Goal: Task Accomplishment & Management: Manage account settings

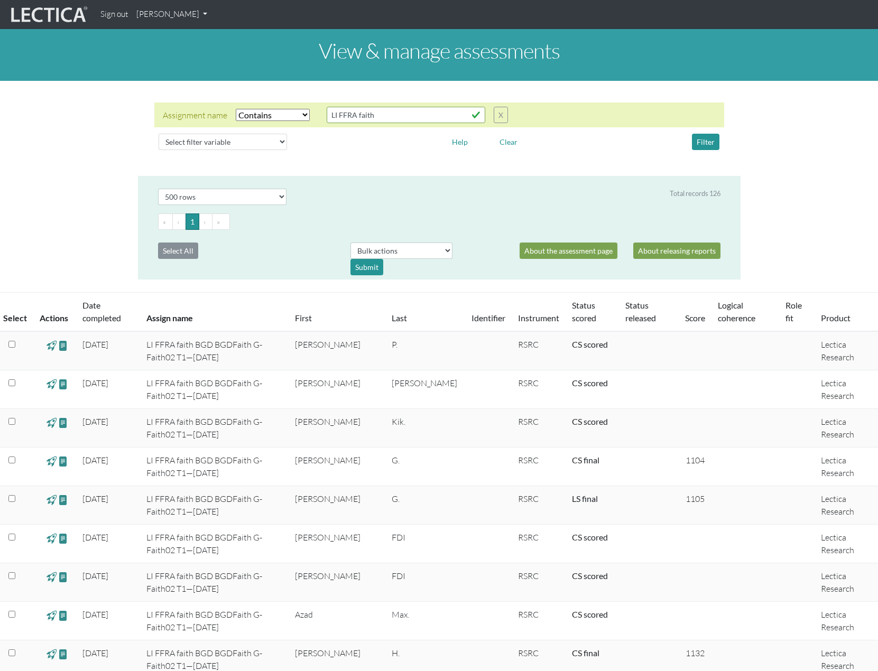
select select "icontains"
select select "500"
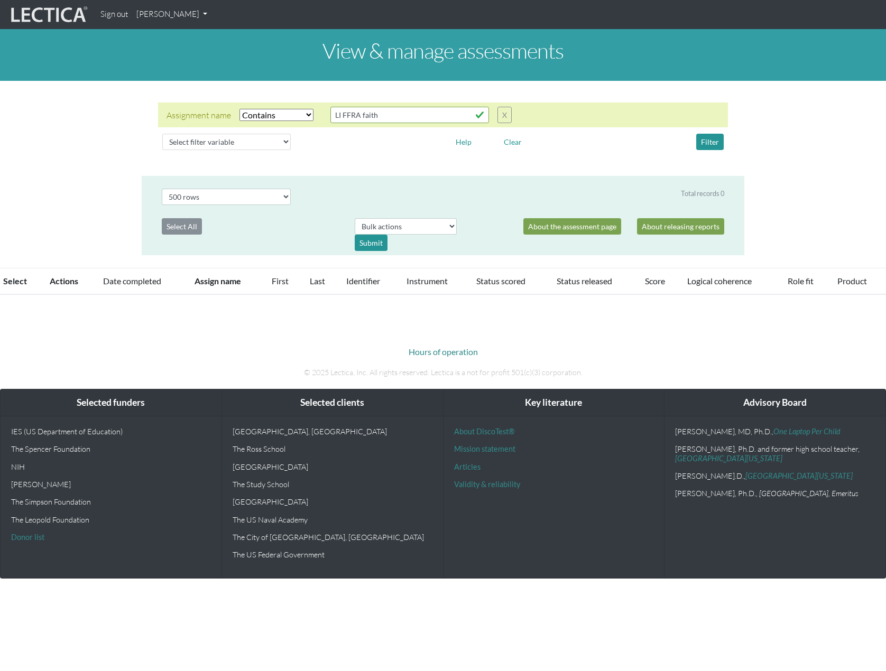
select select "icontains"
select select "500"
click at [503, 114] on button "X" at bounding box center [505, 115] width 14 height 16
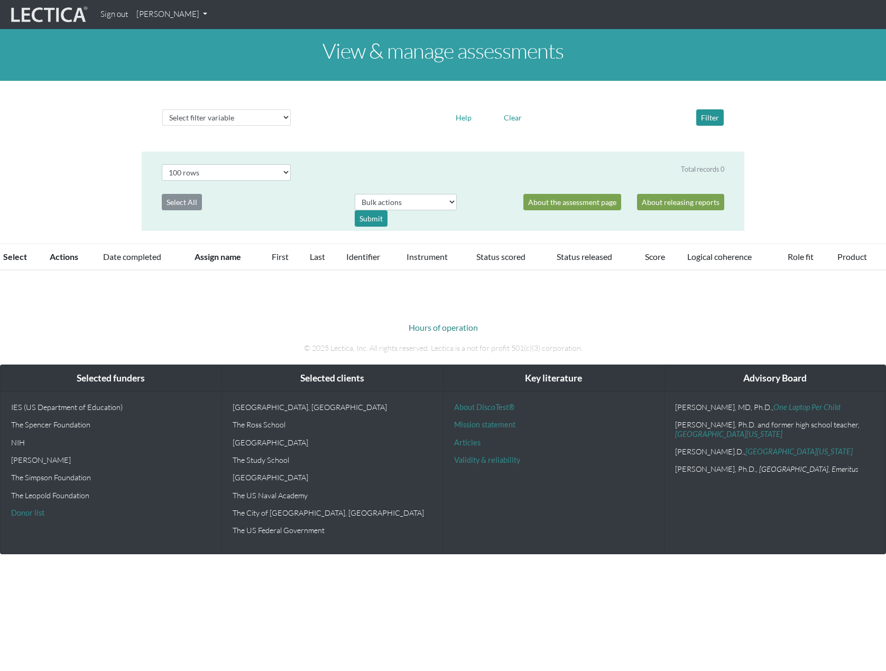
select select "100"
